Goal: Task Accomplishment & Management: Complete application form

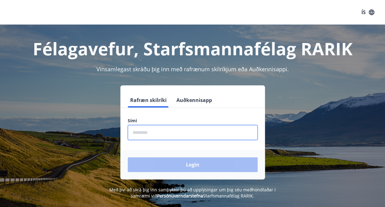
click at [176, 131] on input "phone" at bounding box center [193, 132] width 130 height 15
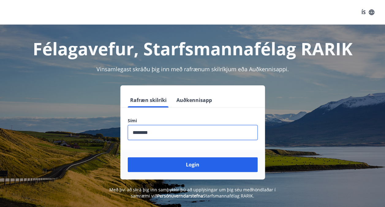
click at [139, 132] on input "phone" at bounding box center [193, 132] width 130 height 15
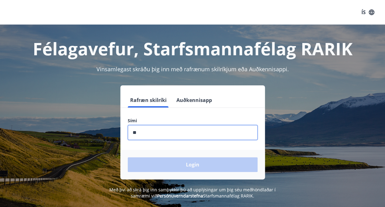
type input "*"
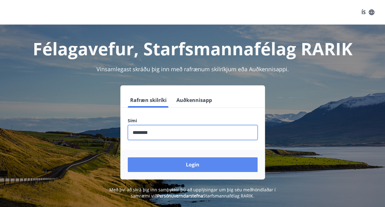
type input "********"
click at [169, 164] on button "Login" at bounding box center [193, 164] width 130 height 15
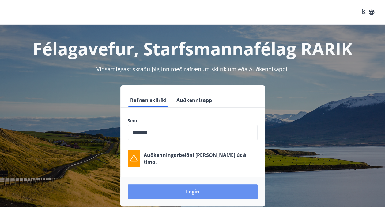
click at [175, 191] on button "Login" at bounding box center [193, 191] width 130 height 15
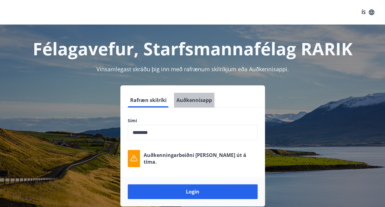
click at [203, 98] on button "Auðkennisapp" at bounding box center [194, 100] width 40 height 15
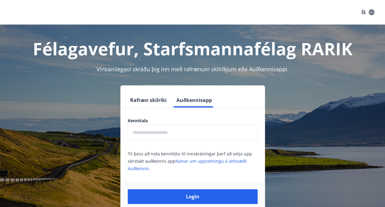
click at [158, 102] on button "Rafræn skilríki" at bounding box center [148, 100] width 41 height 15
